Goal: Task Accomplishment & Management: Complete application form

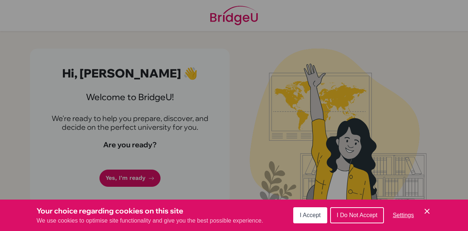
click at [308, 215] on span "I Accept" at bounding box center [310, 215] width 21 height 6
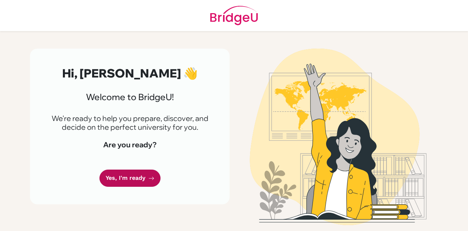
click at [130, 173] on link "Yes, I'm ready" at bounding box center [129, 178] width 61 height 17
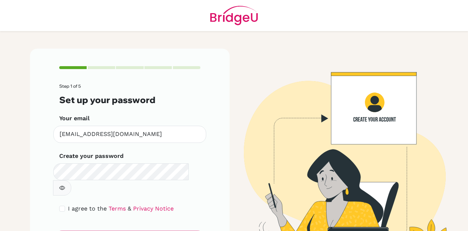
click at [65, 185] on icon "button" at bounding box center [62, 188] width 6 height 6
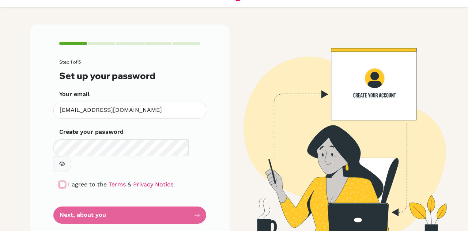
click at [59, 182] on input "checkbox" at bounding box center [62, 185] width 6 height 6
checkbox input "true"
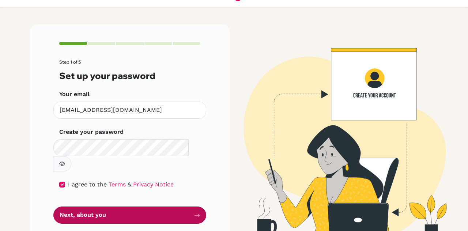
click at [132, 207] on button "Next, about you" at bounding box center [129, 215] width 153 height 17
